Goal: Task Accomplishment & Management: Complete application form

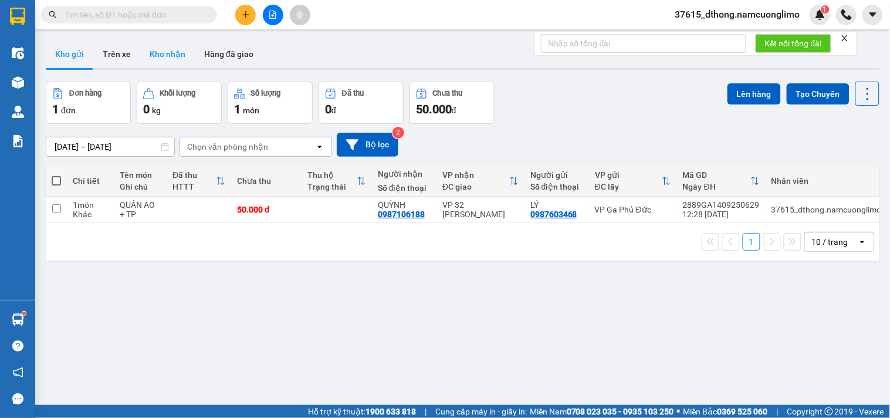
click at [157, 60] on button "Kho nhận" at bounding box center [167, 54] width 55 height 28
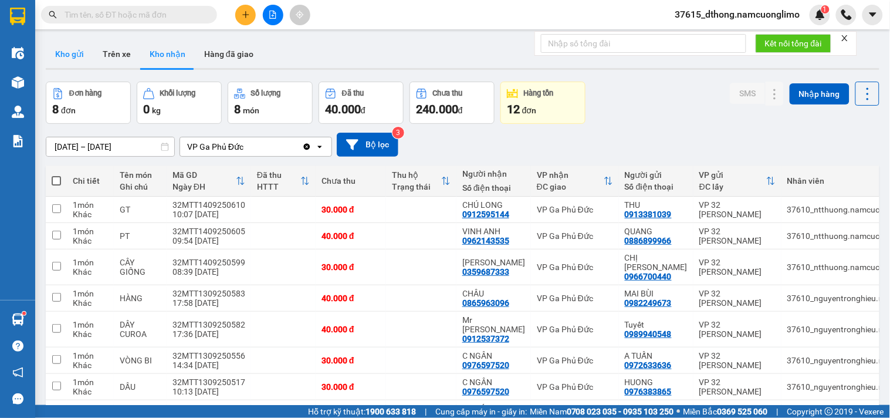
click at [74, 56] on button "Kho gửi" at bounding box center [70, 54] width 48 height 28
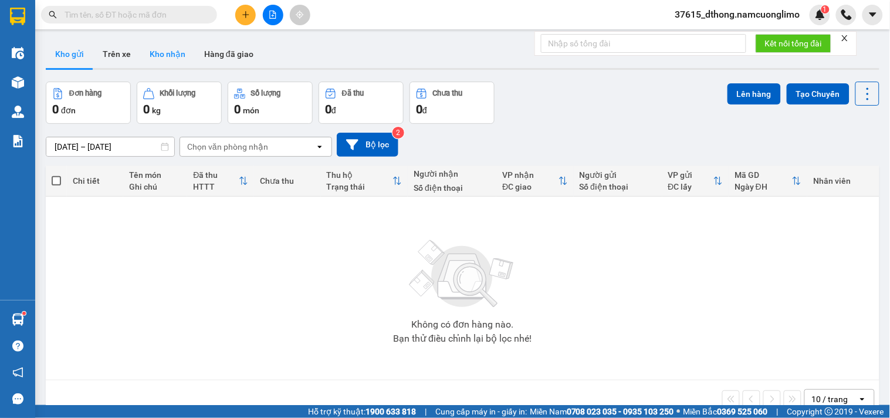
click at [177, 60] on button "Kho nhận" at bounding box center [167, 54] width 55 height 28
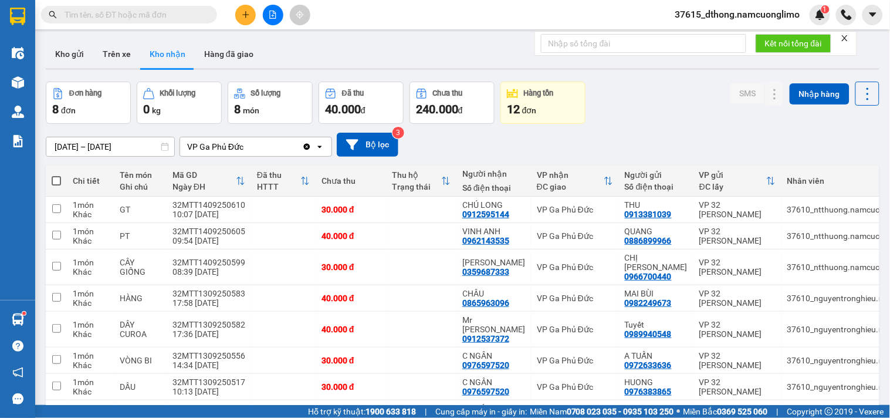
click at [244, 12] on icon "plus" at bounding box center [246, 15] width 8 height 8
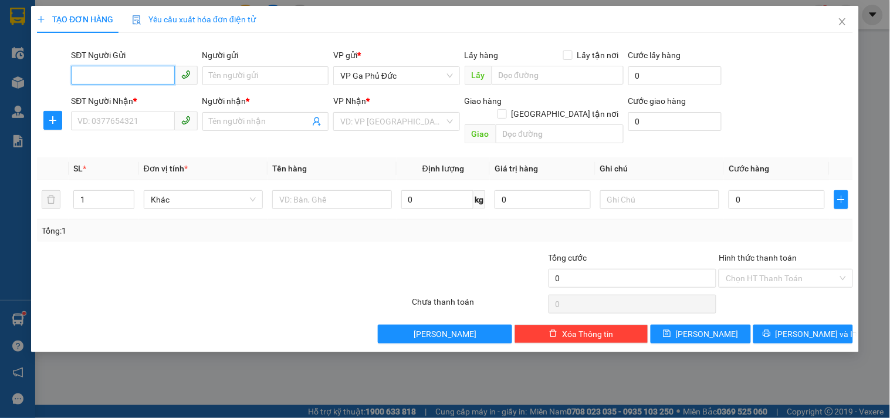
click at [151, 73] on input "SĐT Người Gửi" at bounding box center [122, 75] width 103 height 19
type input "0966068399"
drag, startPoint x: 174, startPoint y: 97, endPoint x: 138, endPoint y: 129, distance: 47.8
click at [173, 97] on div "0966068399 - [PERSON_NAME] KHOA" at bounding box center [148, 99] width 140 height 13
type input "[PERSON_NAME] KHOA"
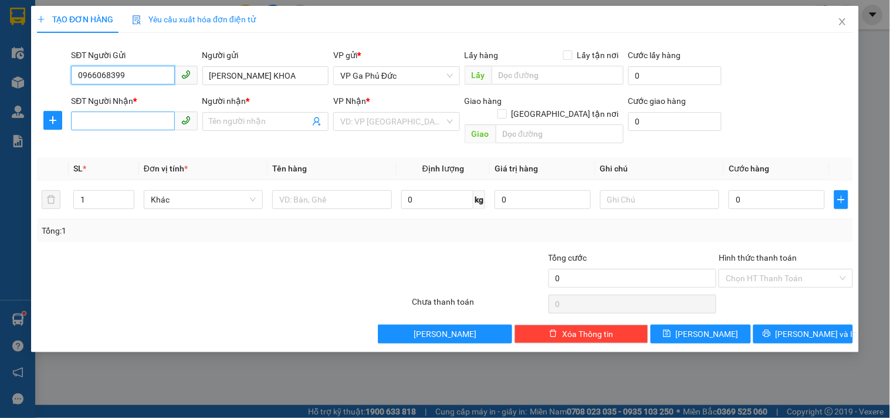
type input "0966068399"
click at [114, 119] on input "SĐT Người Nhận *" at bounding box center [122, 121] width 103 height 19
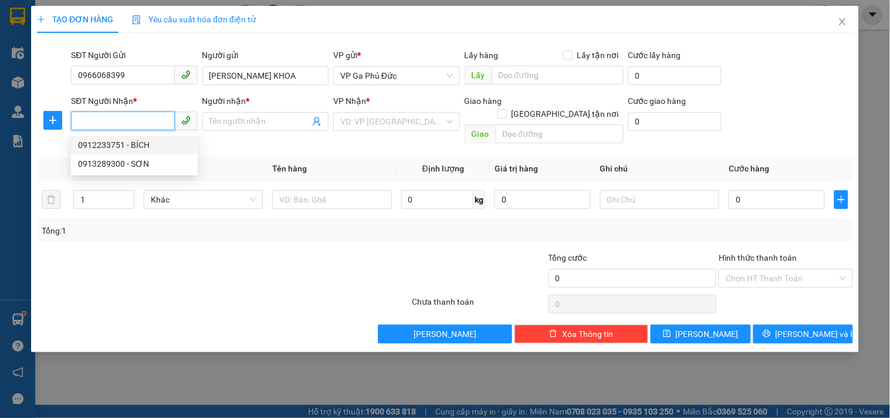
click at [142, 144] on div "0912233751 - BÍCH" at bounding box center [134, 144] width 113 height 13
type input "0912233751"
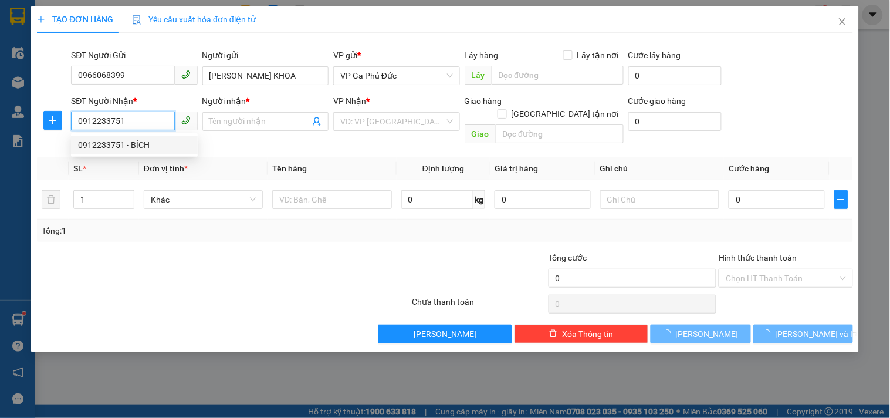
type input "BÍCH"
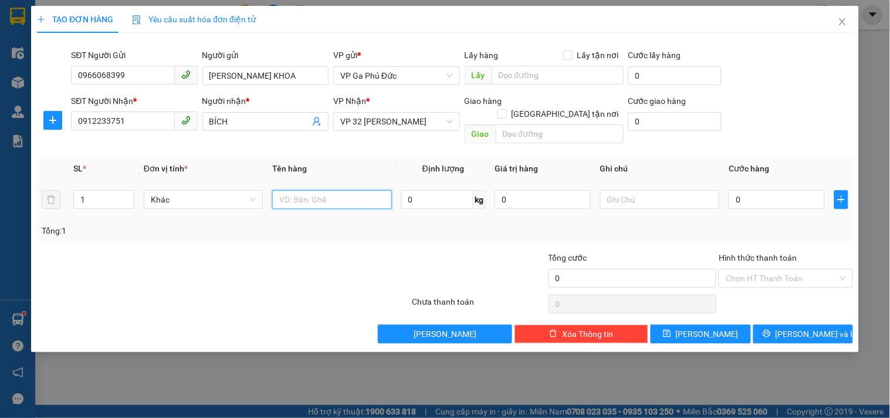
click at [304, 190] on input "text" at bounding box center [331, 199] width 119 height 19
type input "T"
type input "THỰC PHẨM( TRỨNG RỄ VỠ)"
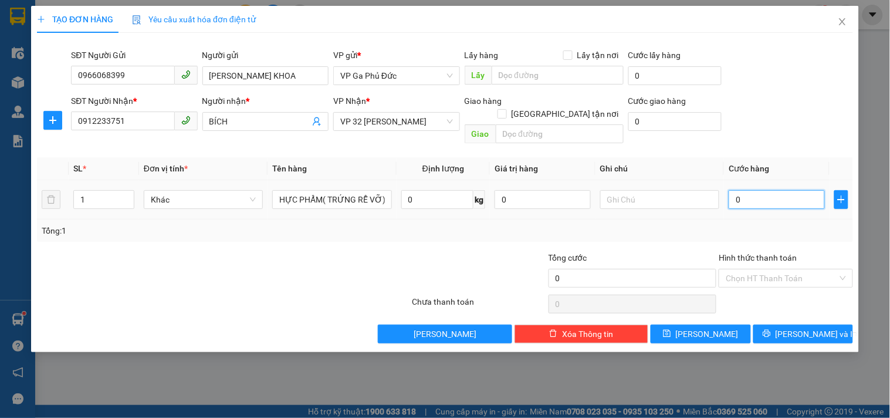
scroll to position [0, 0]
click at [784, 190] on input "0" at bounding box center [777, 199] width 96 height 19
type input "4"
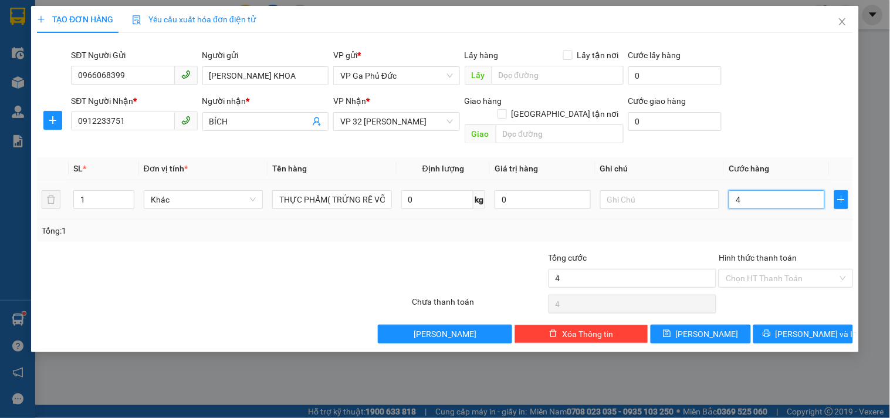
type input "40"
type input "40.000"
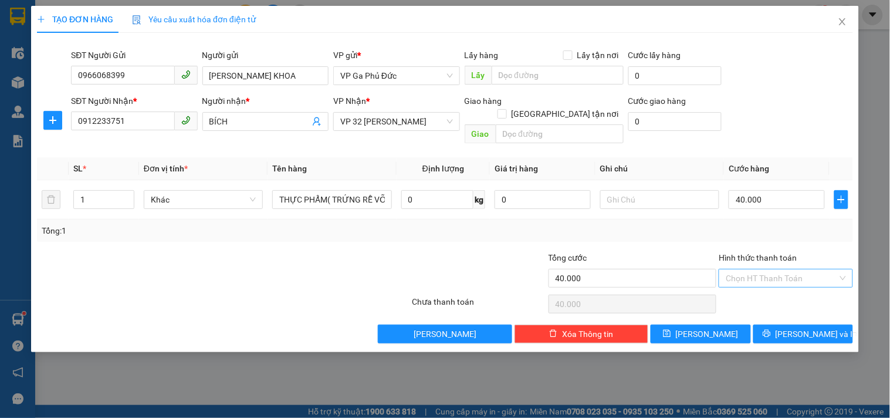
click at [796, 269] on input "Hình thức thanh toán" at bounding box center [782, 278] width 112 height 18
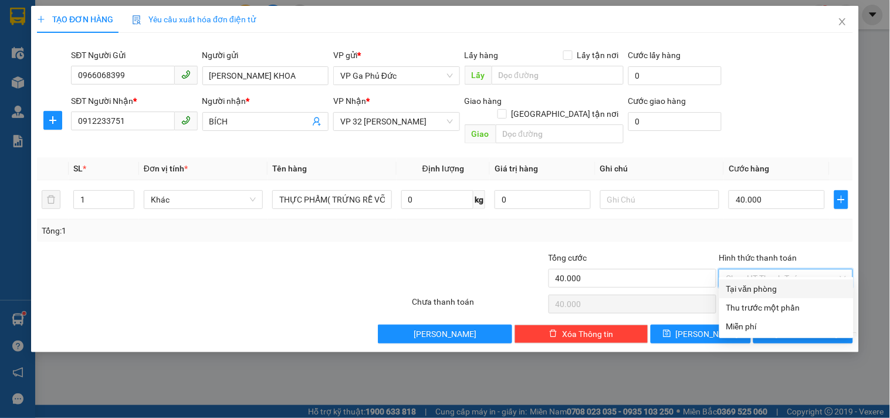
click at [772, 290] on div "Tại văn phòng" at bounding box center [787, 288] width 120 height 13
type input "0"
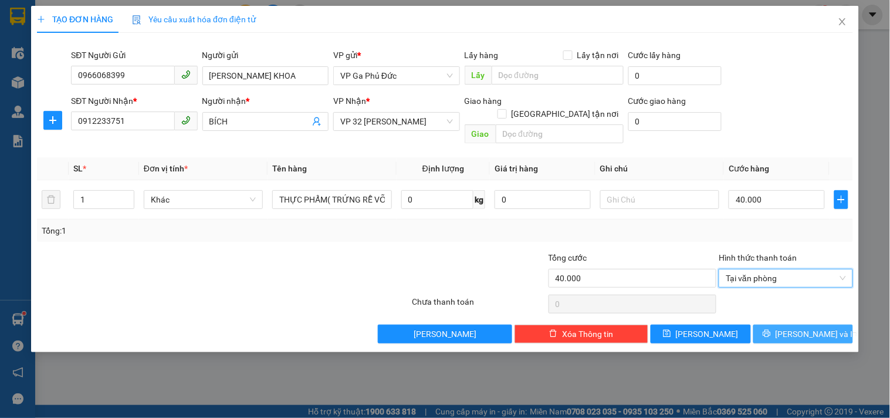
click at [831, 325] on button "[PERSON_NAME] và In" at bounding box center [804, 334] width 100 height 19
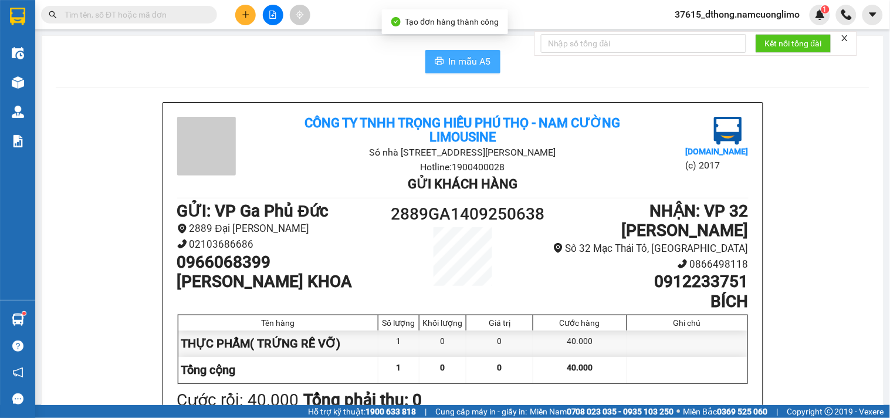
click at [468, 61] on span "In mẫu A5" at bounding box center [470, 61] width 42 height 15
